Goal: Navigation & Orientation: Find specific page/section

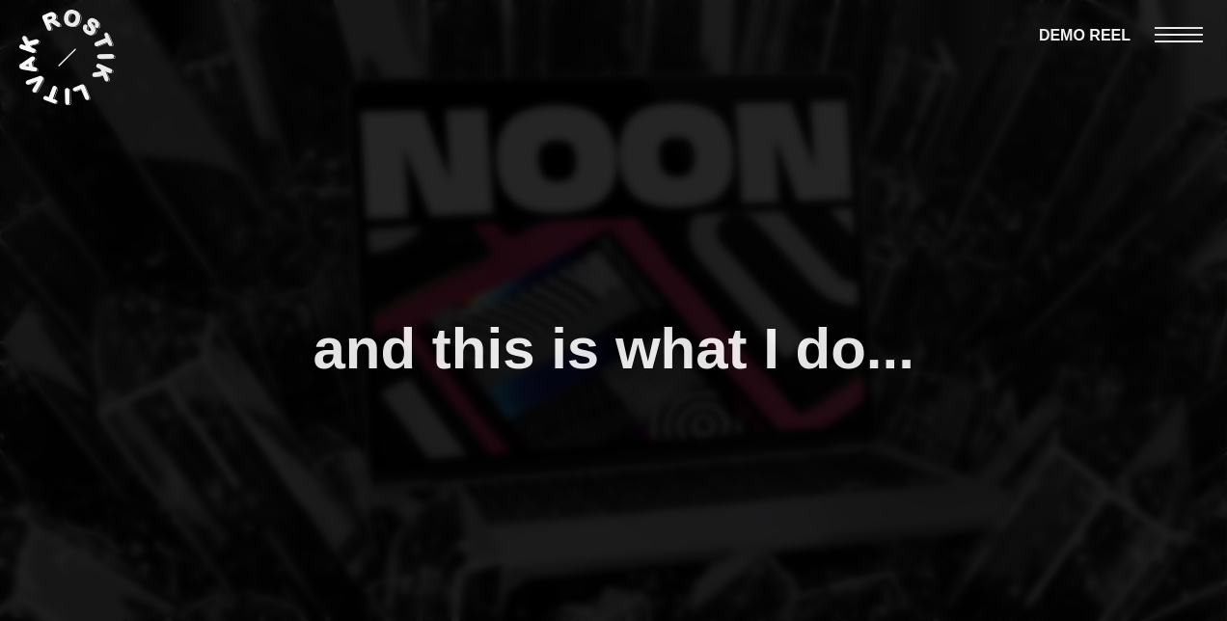
click at [1163, 25] on div at bounding box center [1191, 34] width 72 height 68
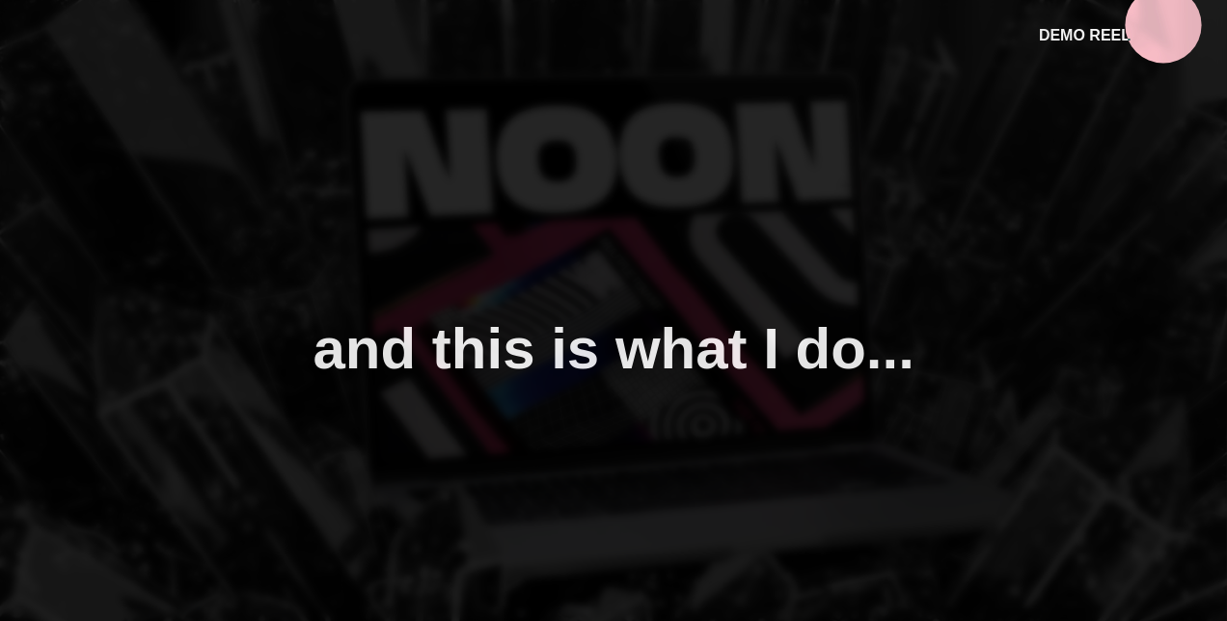
click at [1167, 33] on div at bounding box center [1191, 34] width 72 height 68
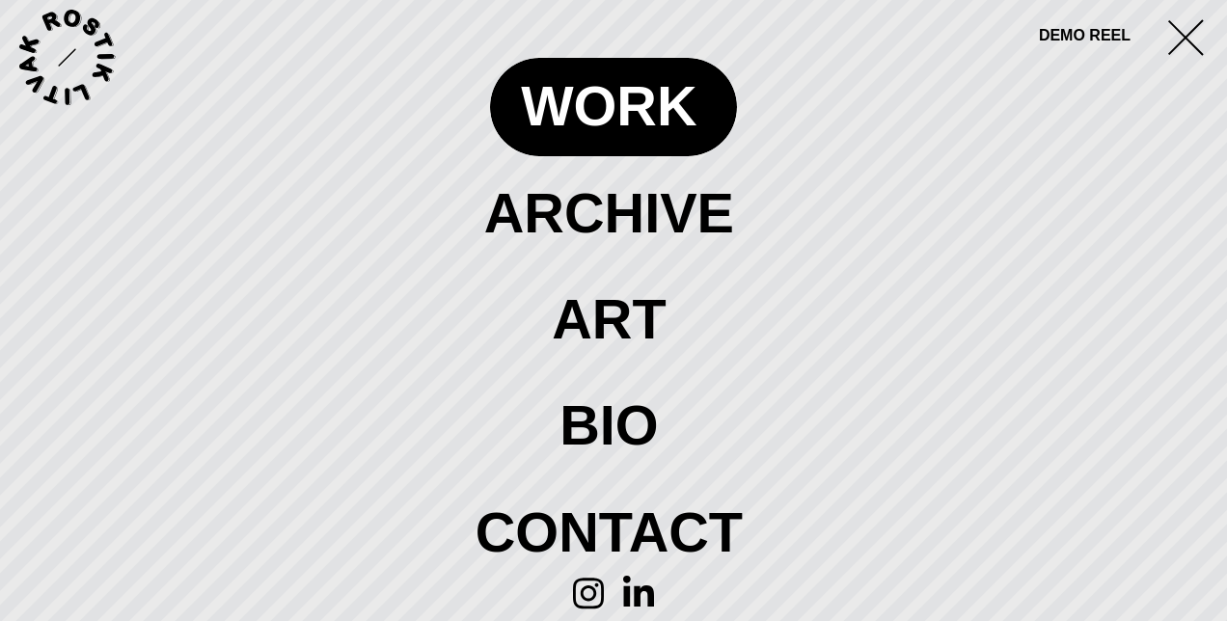
click at [658, 117] on span at bounding box center [613, 106] width 247 height 97
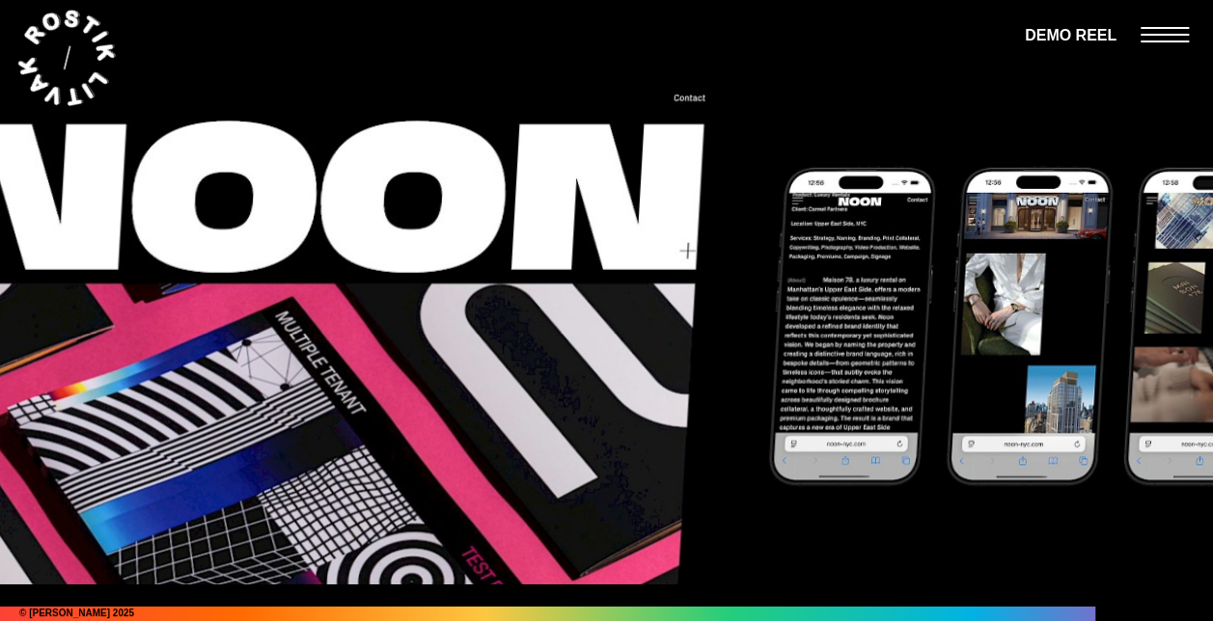
scroll to position [13892, 0]
